Goal: Task Accomplishment & Management: Complete application form

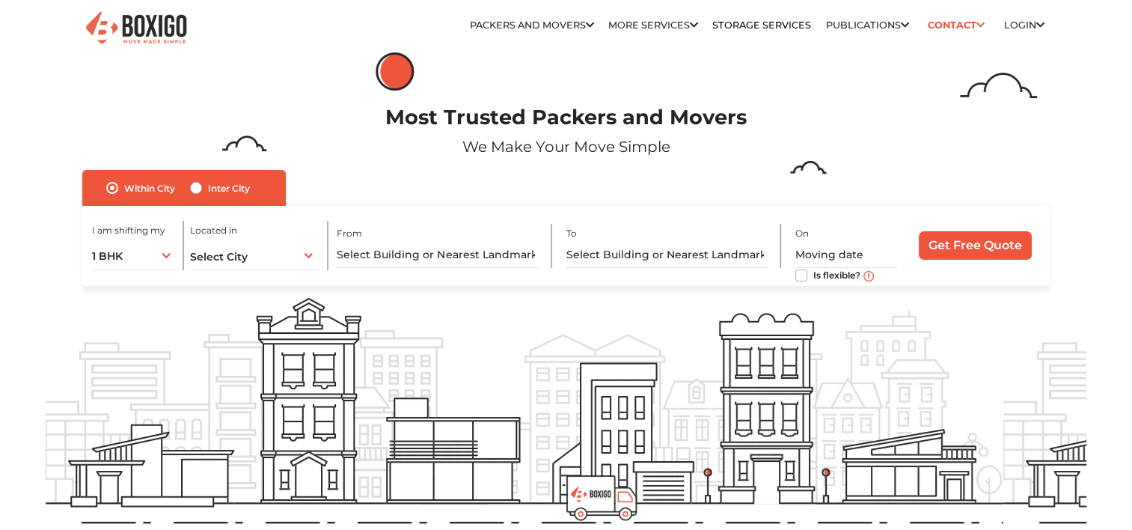
click at [208, 188] on label "Inter City" at bounding box center [229, 188] width 42 height 18
click at [196, 188] on input "Inter City" at bounding box center [196, 186] width 12 height 15
radio input "true"
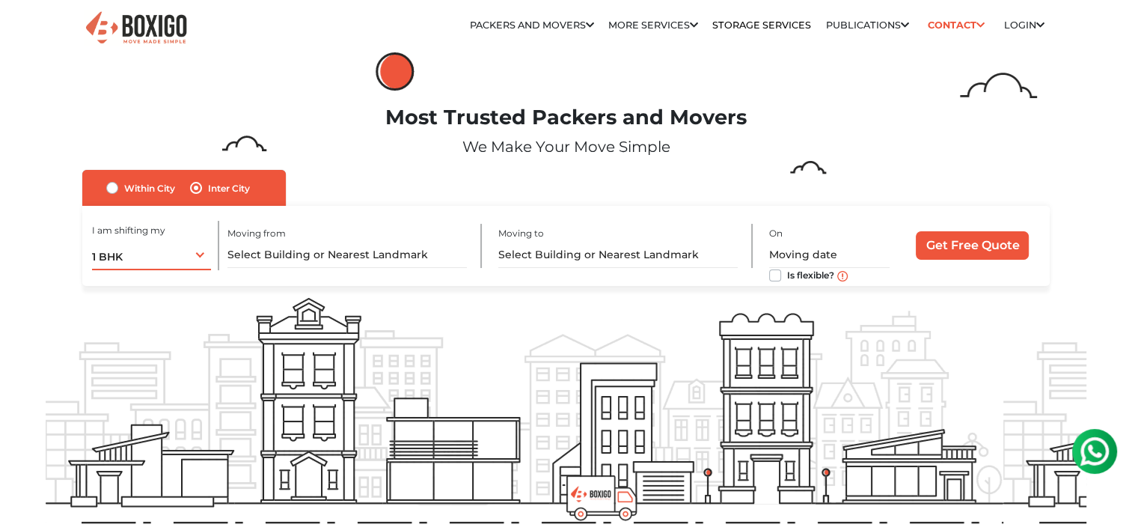
click at [177, 254] on div "1 BHK 1 BHK 2 BHK 3 BHK 3 + BHK FEW ITEMS" at bounding box center [151, 254] width 119 height 31
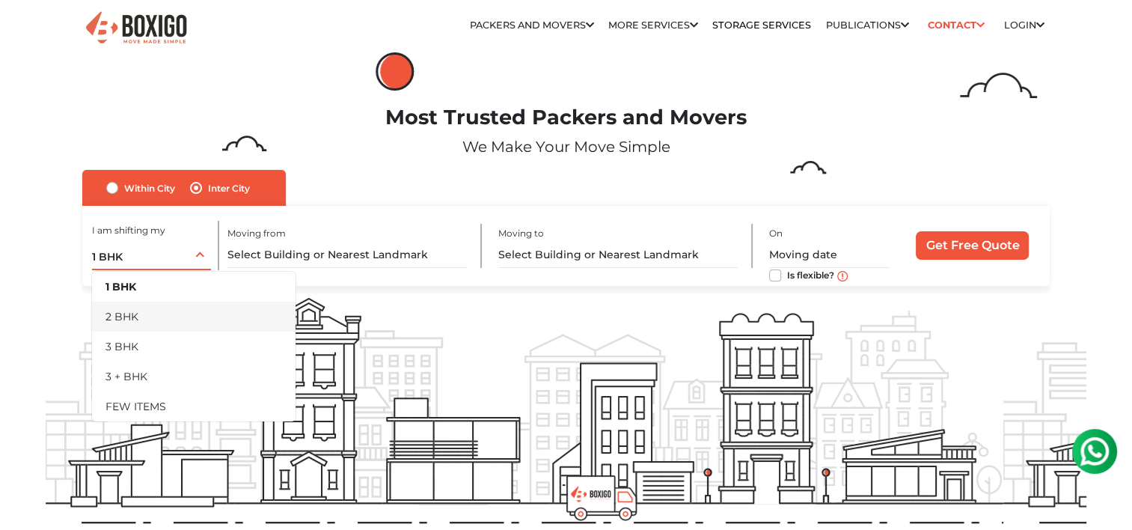
click at [132, 312] on li "2 BHK" at bounding box center [193, 316] width 203 height 30
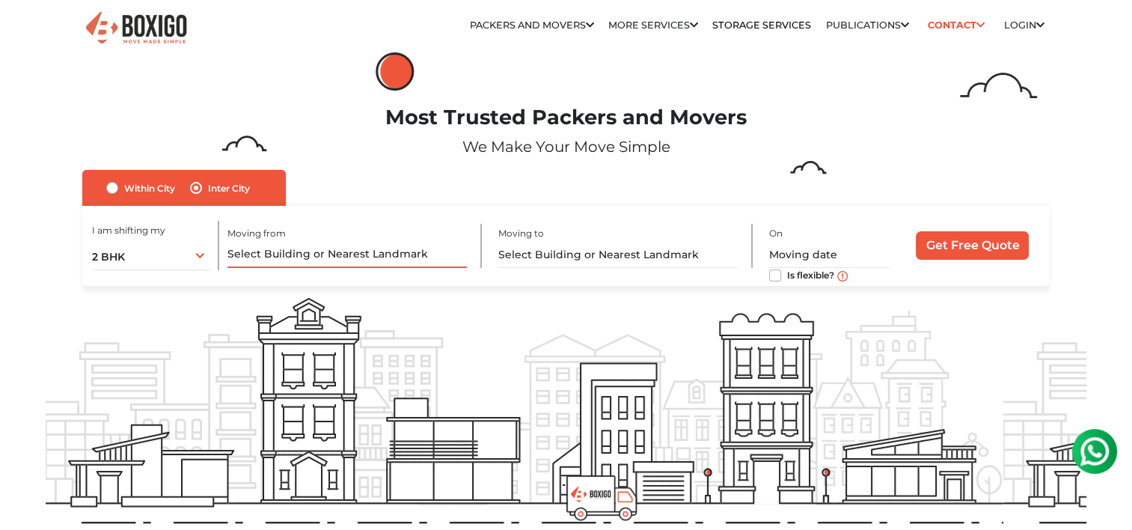
click at [286, 253] on input "text" at bounding box center [346, 255] width 239 height 26
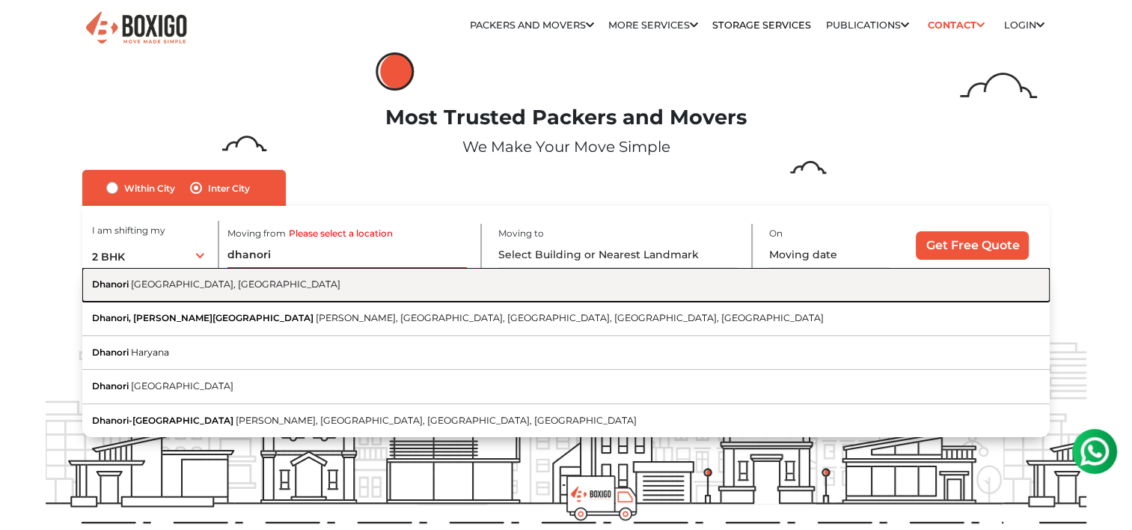
click at [204, 281] on span "[GEOGRAPHIC_DATA], [GEOGRAPHIC_DATA]" at bounding box center [235, 283] width 209 height 11
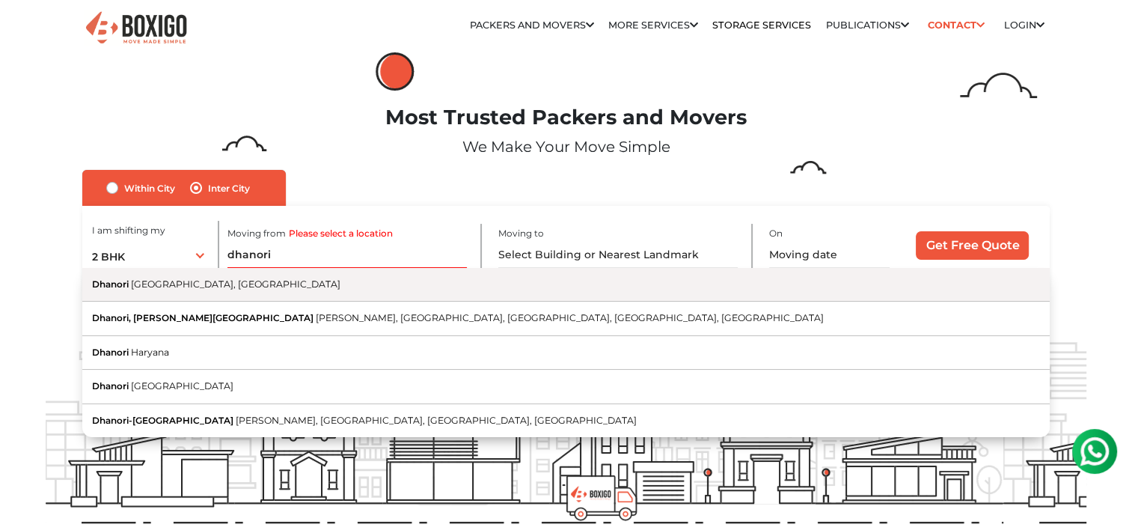
type input "Dhanori, [GEOGRAPHIC_DATA], [GEOGRAPHIC_DATA]"
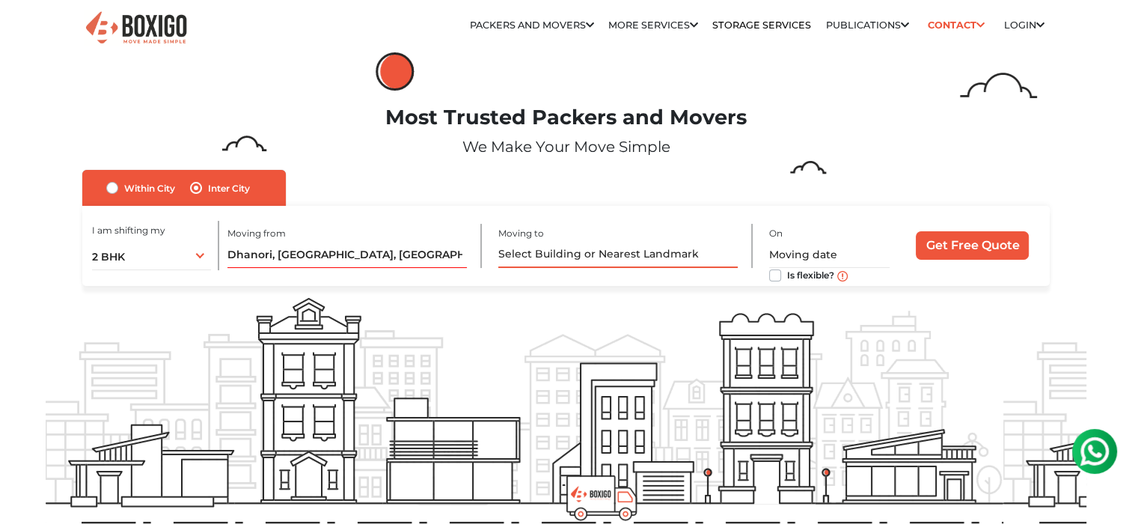
click at [565, 261] on input "text" at bounding box center [617, 255] width 239 height 26
click at [568, 250] on input "text" at bounding box center [617, 255] width 239 height 26
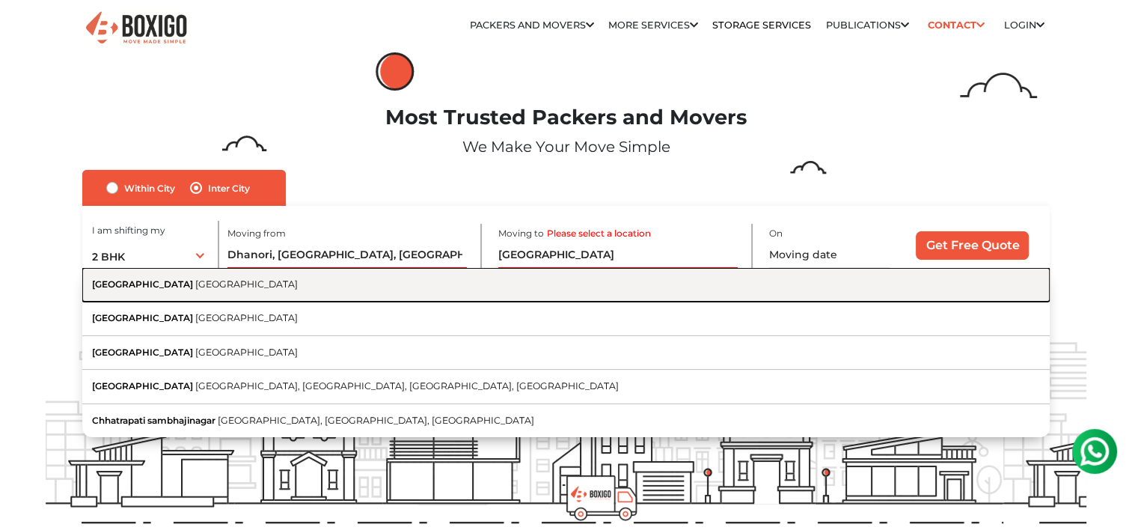
click at [188, 291] on button "[GEOGRAPHIC_DATA] [GEOGRAPHIC_DATA]" at bounding box center [566, 285] width 968 height 34
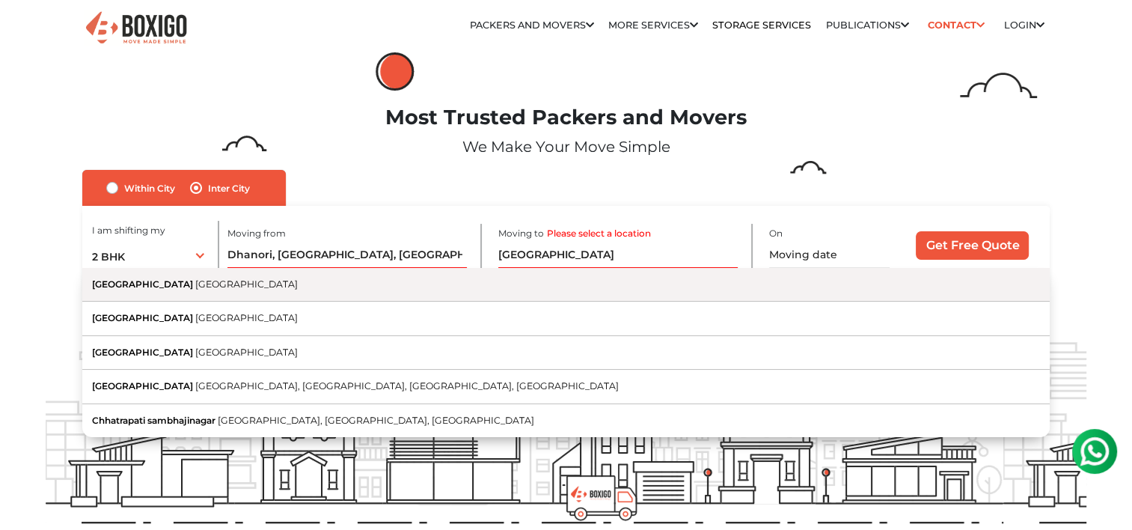
type input "[GEOGRAPHIC_DATA], [GEOGRAPHIC_DATA]"
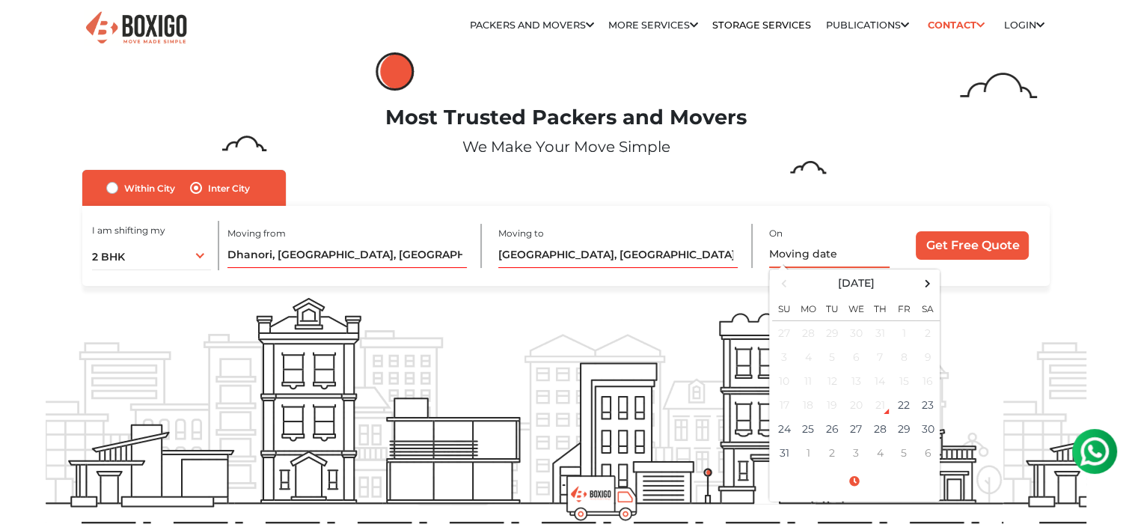
click at [817, 251] on input "text" at bounding box center [829, 255] width 120 height 26
click at [927, 409] on td "23" at bounding box center [927, 405] width 24 height 24
type input "[DATE] 12:00 AM"
click at [978, 249] on input "Get Free Quote" at bounding box center [971, 245] width 113 height 28
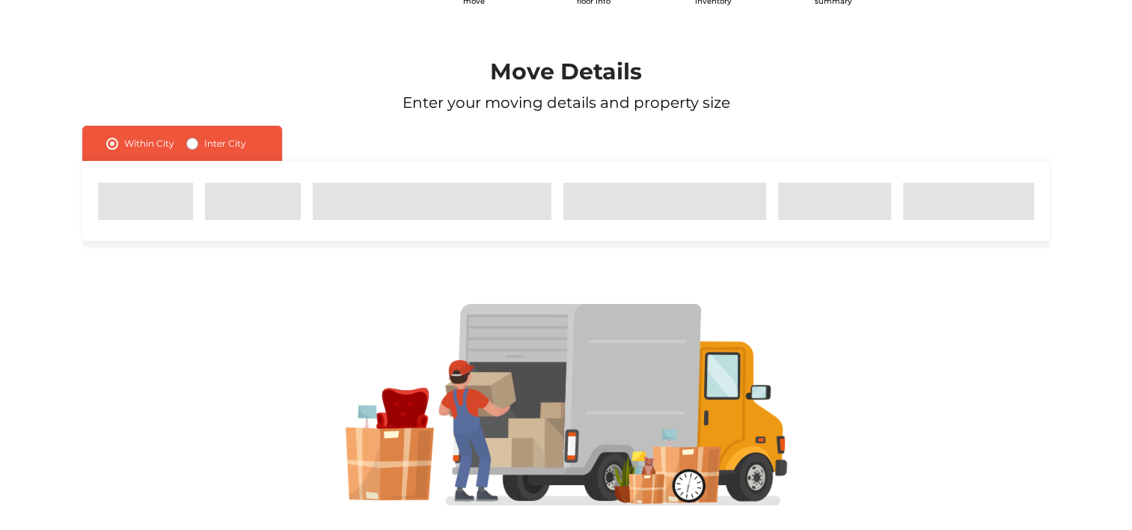
scroll to position [78, 0]
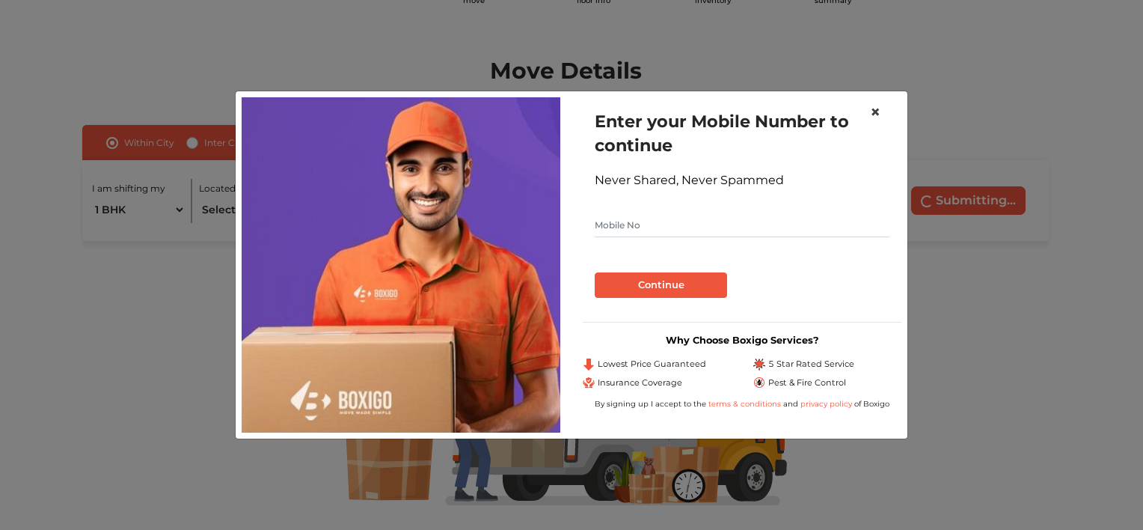
click at [874, 112] on span "×" at bounding box center [875, 112] width 10 height 22
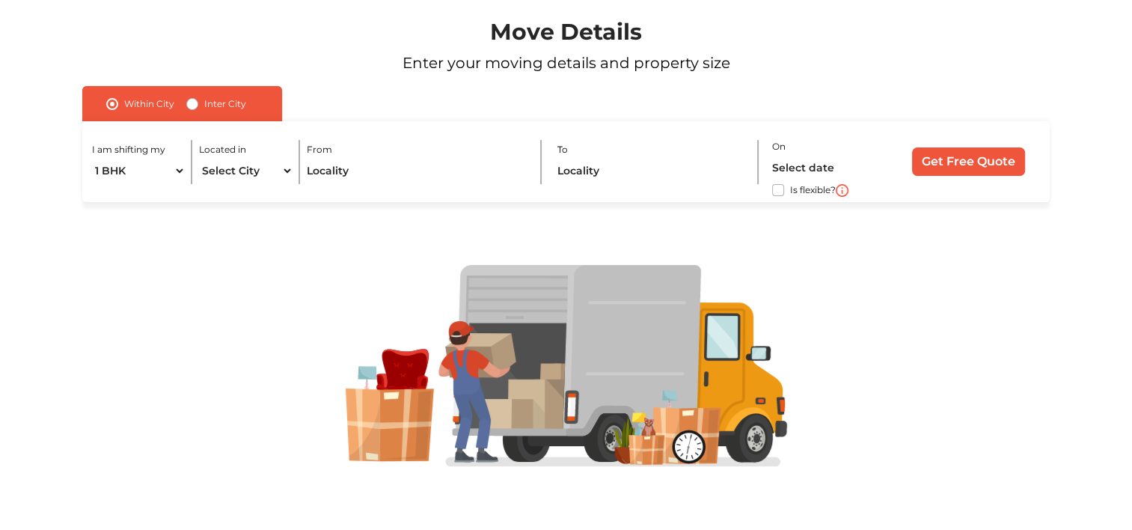
scroll to position [0, 0]
